Goal: Information Seeking & Learning: Learn about a topic

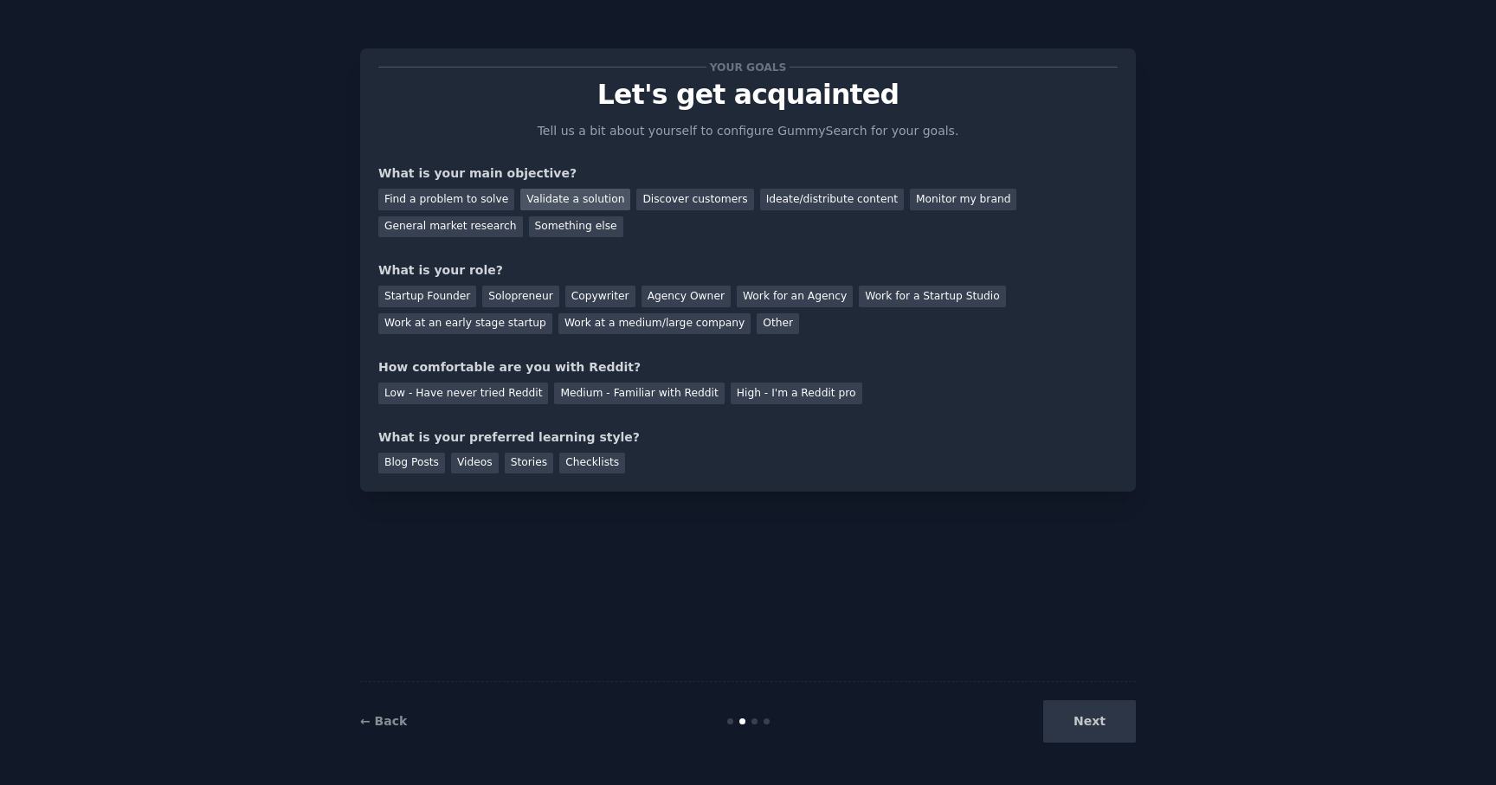
click at [542, 201] on div "Validate a solution" at bounding box center [575, 200] width 110 height 22
click at [666, 201] on div "Discover customers" at bounding box center [694, 200] width 117 height 22
click at [481, 207] on div "Find a problem to solve" at bounding box center [446, 200] width 136 height 22
click at [525, 299] on div "Solopreneur" at bounding box center [520, 297] width 76 height 22
click at [608, 400] on div "Medium - Familiar with Reddit" at bounding box center [639, 394] width 170 height 22
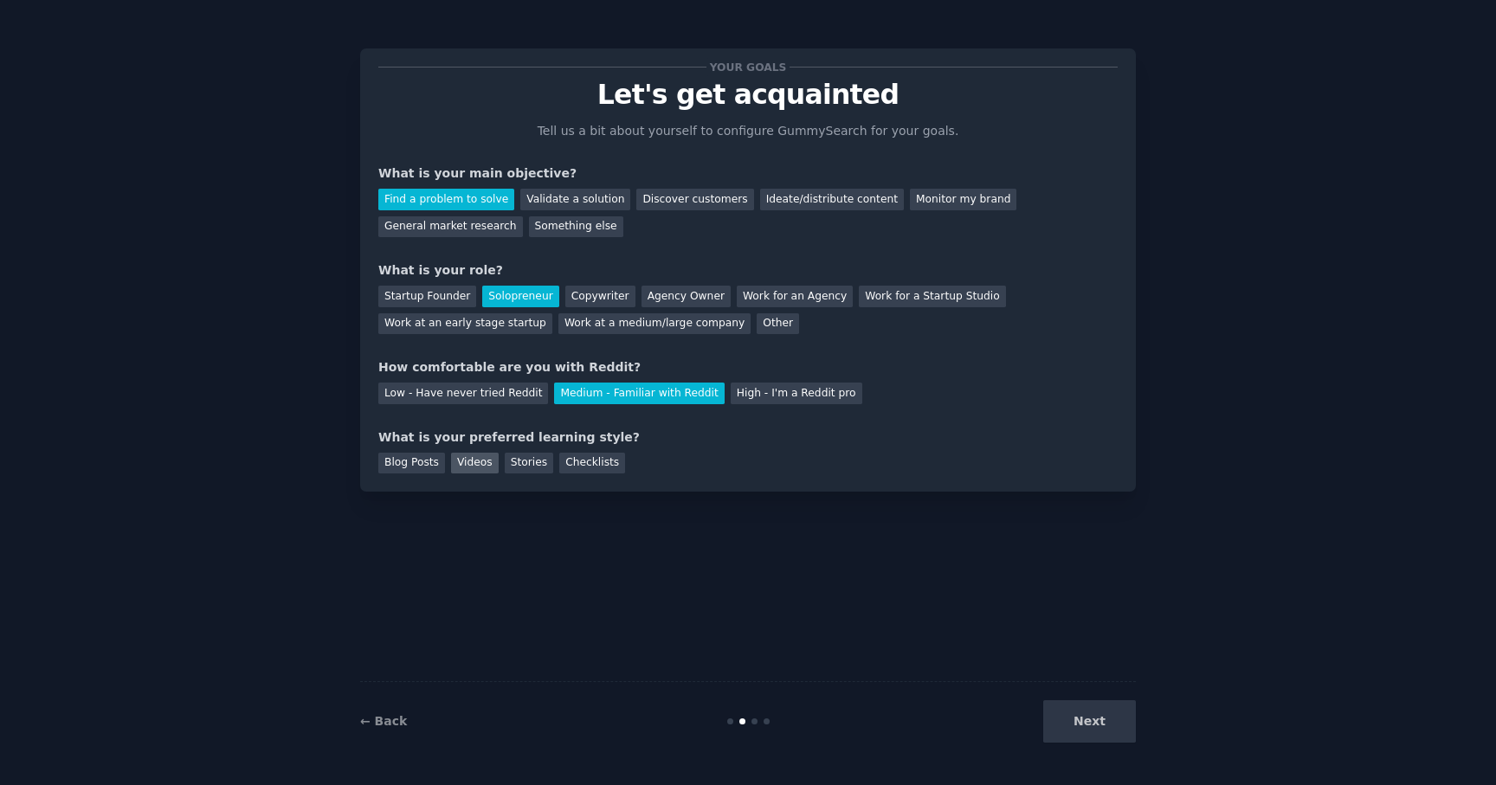
click at [476, 463] on div "Videos" at bounding box center [475, 464] width 48 height 22
click at [1081, 717] on button "Next" at bounding box center [1089, 721] width 93 height 42
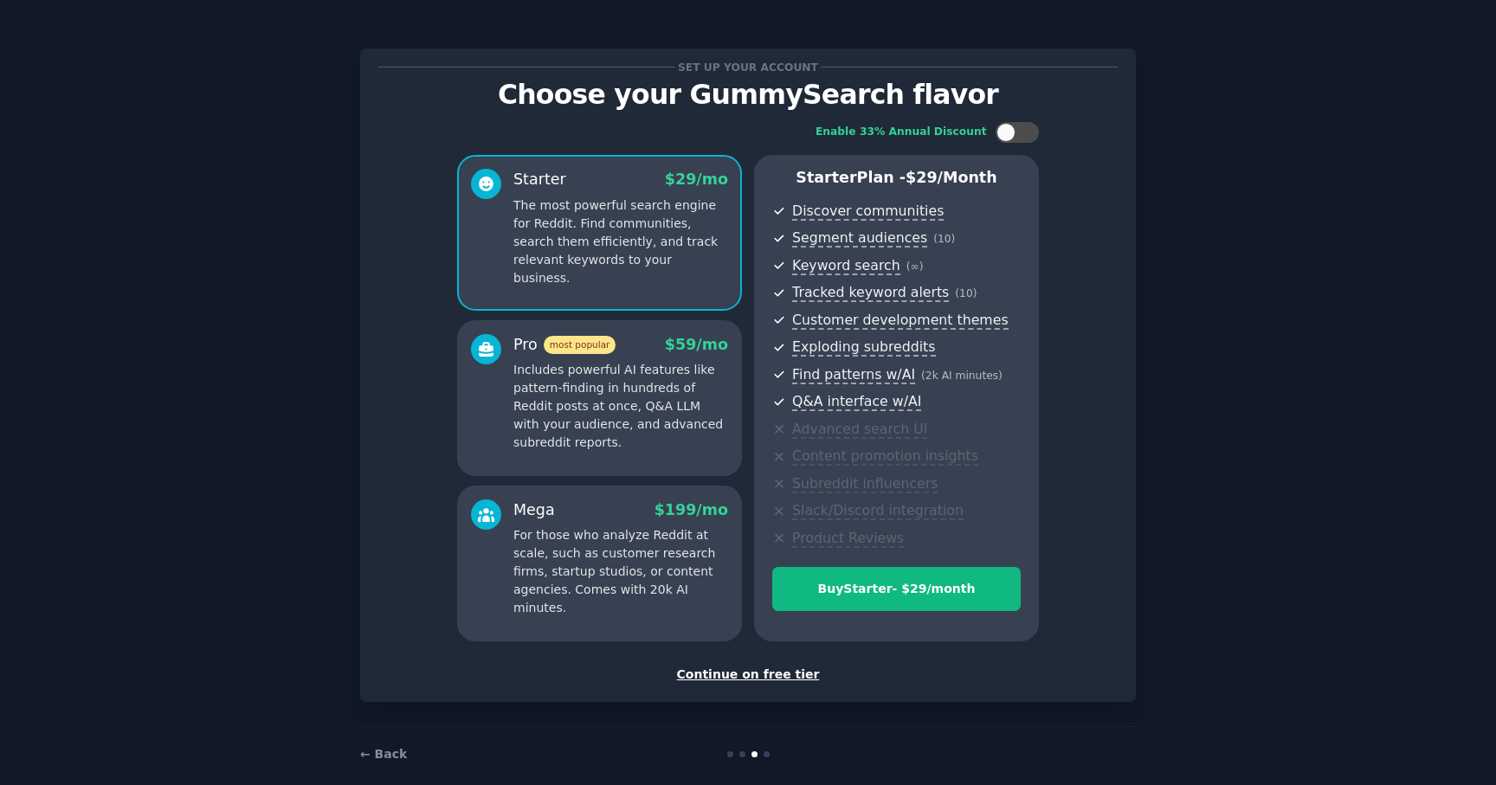
click at [749, 671] on div "Continue on free tier" at bounding box center [747, 675] width 739 height 18
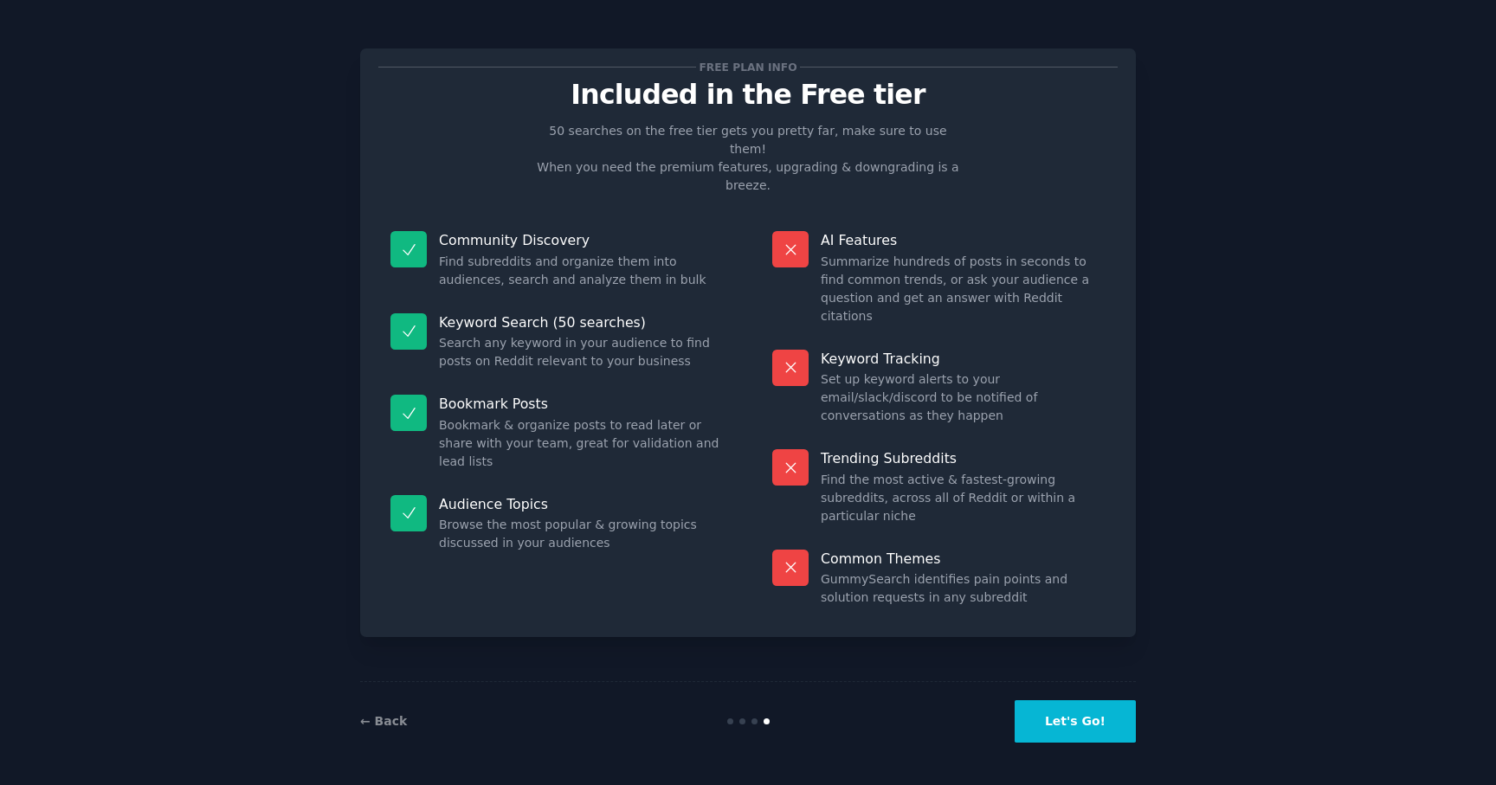
click at [1049, 733] on button "Let's Go!" at bounding box center [1074, 721] width 121 height 42
